Goal: Task Accomplishment & Management: Manage account settings

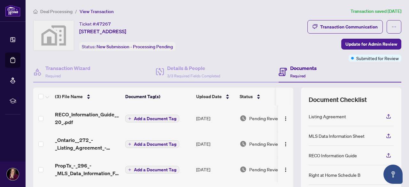
scroll to position [0, 0]
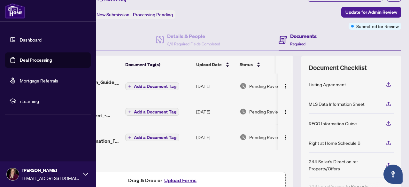
click at [29, 38] on link "Dashboard" at bounding box center [31, 40] width 22 height 6
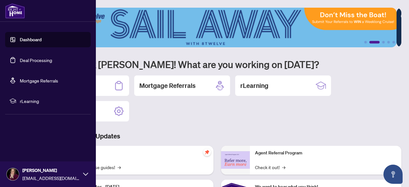
click at [42, 57] on link "Deal Processing" at bounding box center [36, 60] width 32 height 6
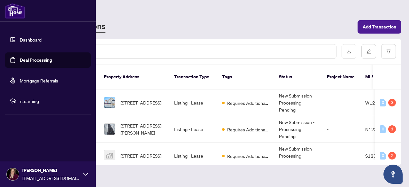
click at [29, 41] on link "Dashboard" at bounding box center [31, 40] width 22 height 6
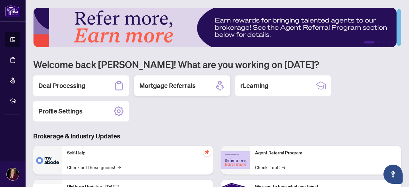
click at [166, 78] on div "Mortgage Referrals" at bounding box center [182, 85] width 96 height 20
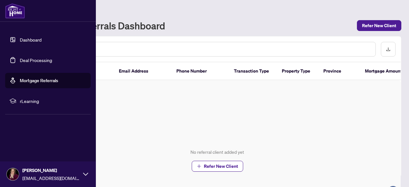
click at [20, 60] on link "Deal Processing" at bounding box center [36, 60] width 32 height 6
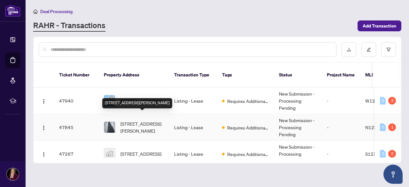
scroll to position [32, 0]
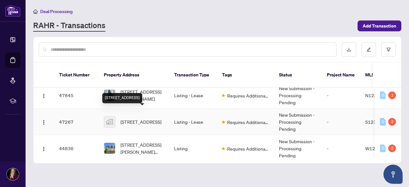
click at [140, 118] on span "[STREET_ADDRESS]" at bounding box center [140, 121] width 41 height 7
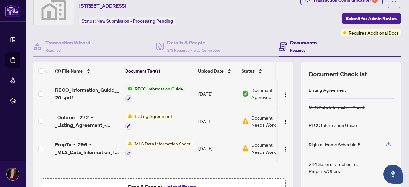
scroll to position [64, 0]
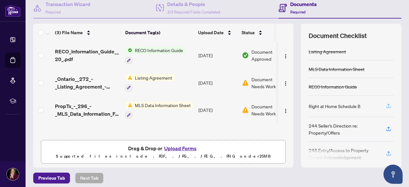
click at [385, 104] on icon "button" at bounding box center [388, 106] width 6 height 6
click at [385, 106] on icon "button" at bounding box center [388, 106] width 6 height 6
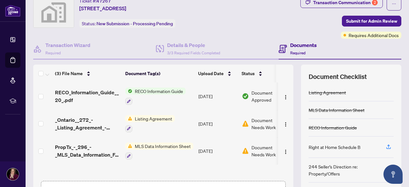
scroll to position [0, 0]
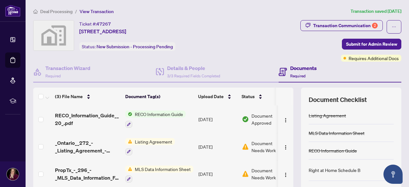
click at [294, 69] on h4 "Documents" at bounding box center [303, 68] width 26 height 8
click at [294, 67] on h4 "Documents" at bounding box center [303, 68] width 26 height 8
click at [391, 26] on icon "ellipsis" at bounding box center [393, 27] width 4 height 4
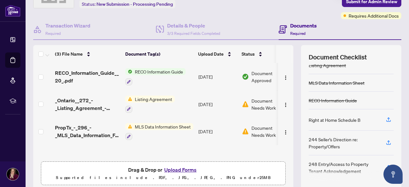
scroll to position [64, 0]
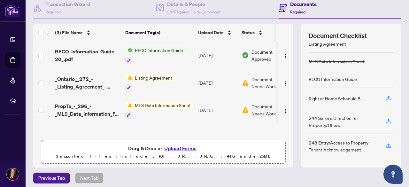
click at [179, 147] on button "Upload Forms" at bounding box center [180, 148] width 36 height 8
